Goal: Information Seeking & Learning: Learn about a topic

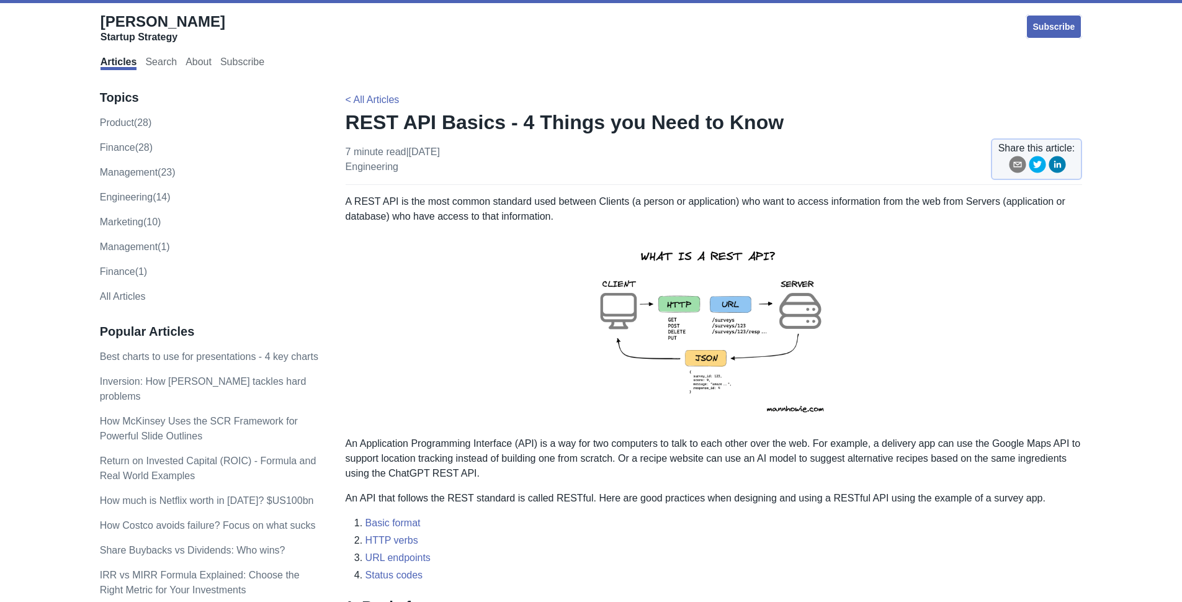
click at [677, 294] on img at bounding box center [714, 330] width 272 height 192
click at [752, 287] on img at bounding box center [714, 330] width 272 height 192
click at [771, 344] on img at bounding box center [714, 330] width 272 height 192
click at [753, 338] on img at bounding box center [714, 330] width 272 height 192
click at [779, 392] on img at bounding box center [714, 330] width 272 height 192
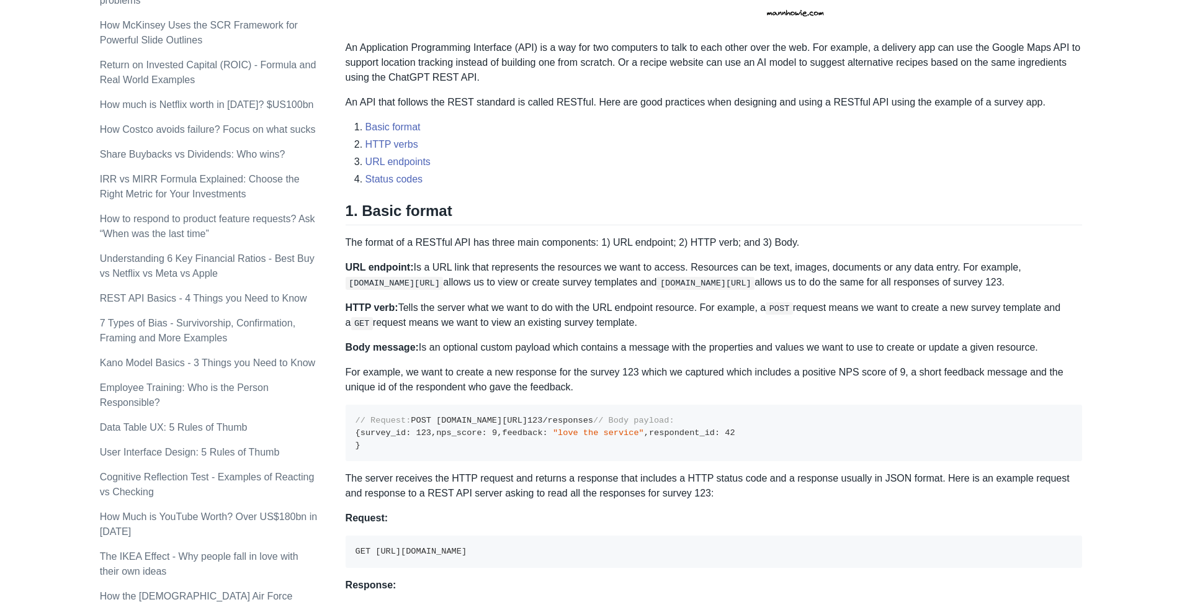
scroll to position [400, 0]
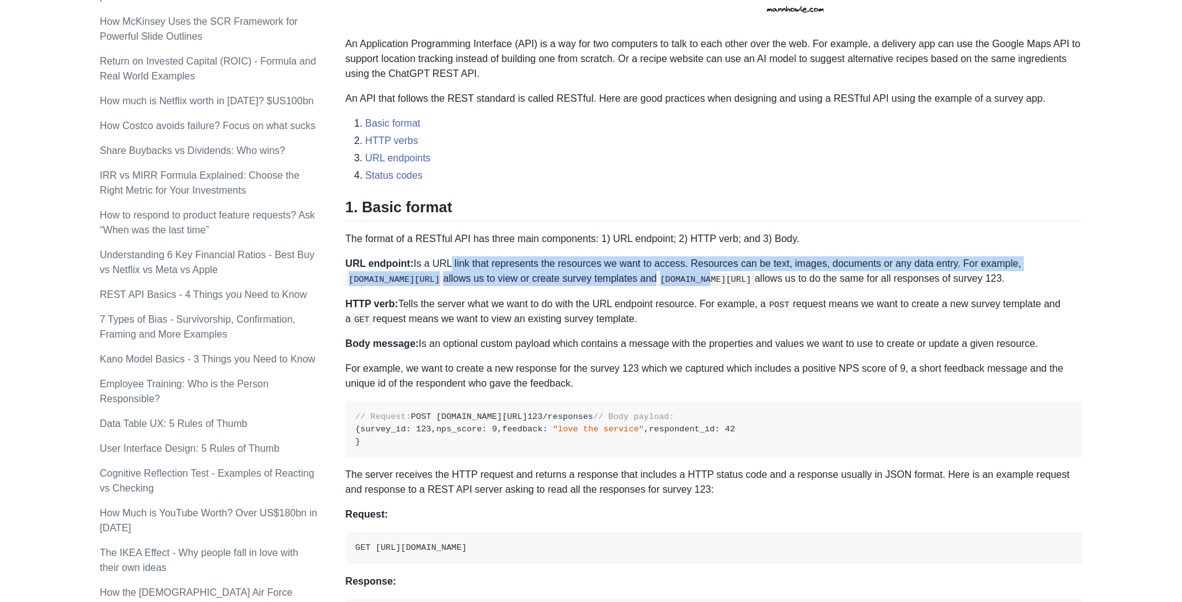
drag, startPoint x: 445, startPoint y: 264, endPoint x: 723, endPoint y: 275, distance: 278.2
click at [723, 275] on p "URL endpoint: Is a URL link that represents the resources we want to access. Re…" at bounding box center [714, 271] width 737 height 30
drag, startPoint x: 712, startPoint y: 274, endPoint x: 700, endPoint y: 280, distance: 13.1
click at [711, 275] on code "[DOMAIN_NAME][URL]" at bounding box center [705, 279] width 98 height 12
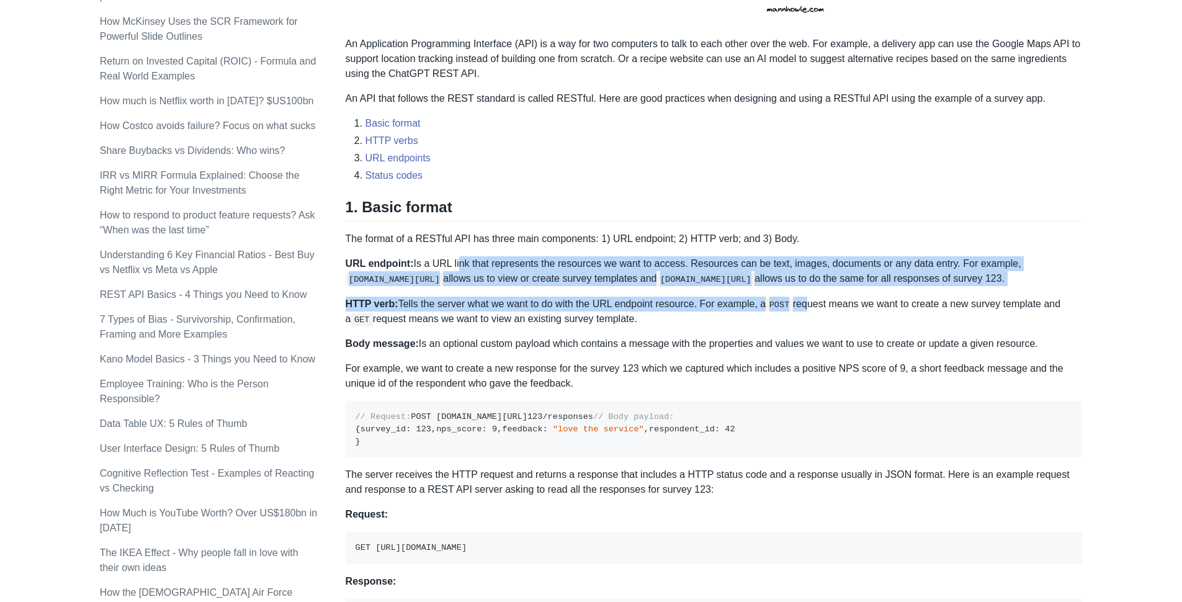
drag, startPoint x: 456, startPoint y: 266, endPoint x: 815, endPoint y: 323, distance: 363.2
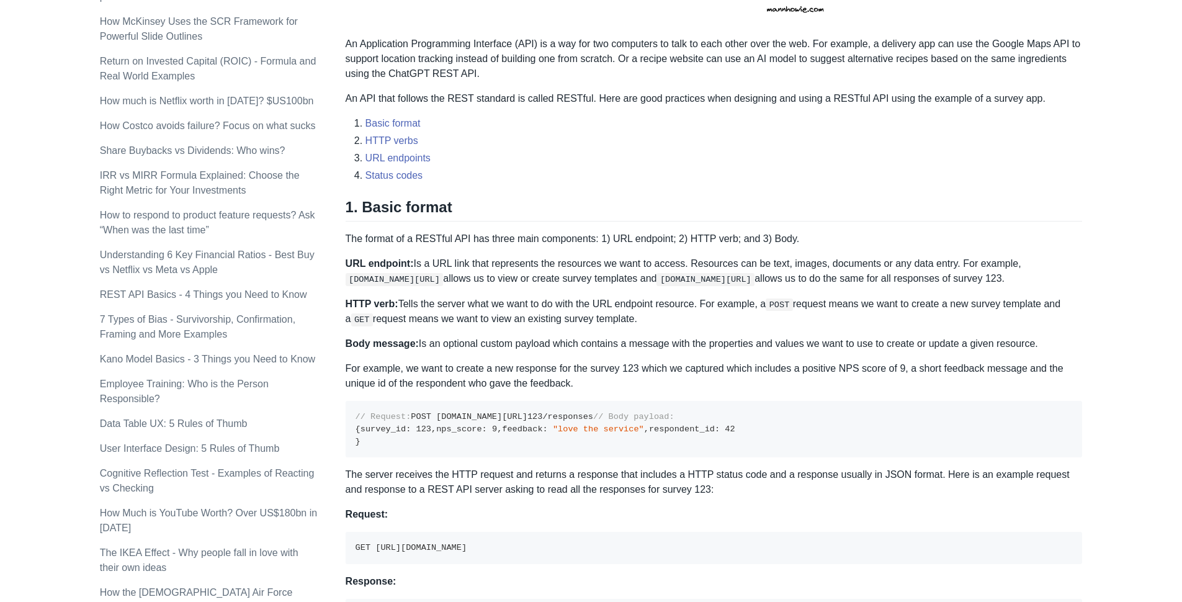
click at [842, 319] on p "HTTP verb: Tells the server what we want to do with the URL endpoint resource. …" at bounding box center [714, 312] width 737 height 30
drag, startPoint x: 412, startPoint y: 318, endPoint x: 1053, endPoint y: 363, distance: 643.1
drag, startPoint x: 409, startPoint y: 378, endPoint x: 801, endPoint y: 378, distance: 391.5
click at [801, 378] on p "For example, we want to create a new response for the survey 123 which we captu…" at bounding box center [714, 376] width 737 height 30
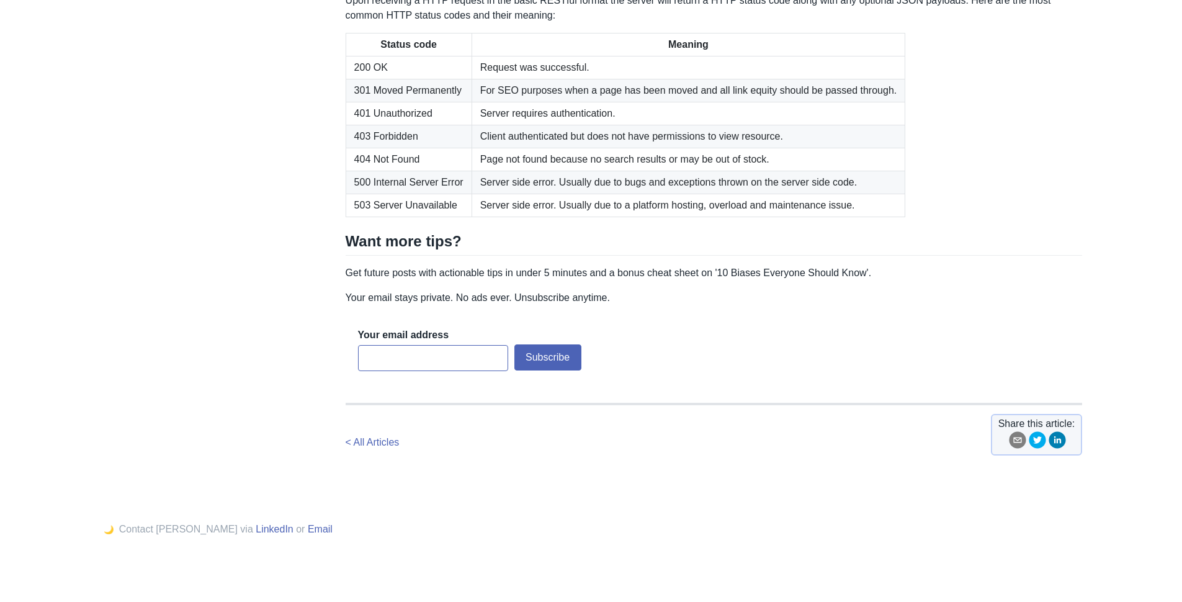
scroll to position [2045, 0]
drag, startPoint x: 661, startPoint y: 317, endPoint x: 654, endPoint y: 315, distance: 7.7
